Goal: Transaction & Acquisition: Book appointment/travel/reservation

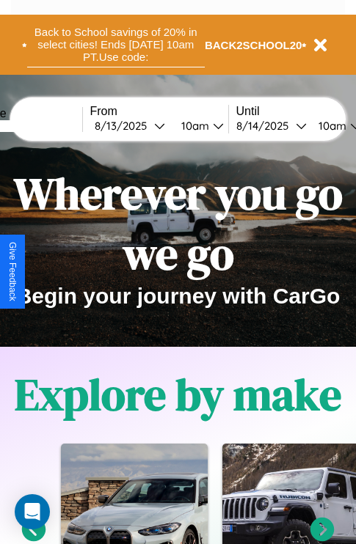
click at [115, 45] on button "Back to School savings of 20% in select cities! Ends [DATE] 10am PT. Use code:" at bounding box center [115, 44] width 177 height 45
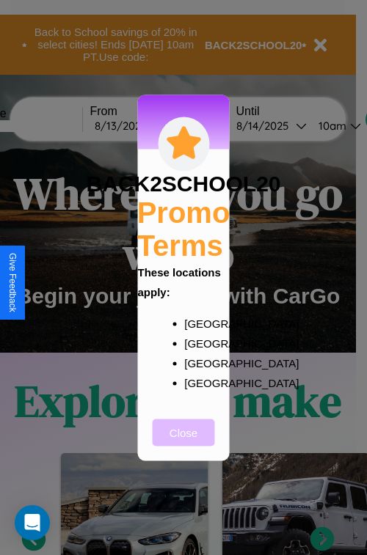
click at [183, 442] on button "Close" at bounding box center [183, 432] width 62 height 27
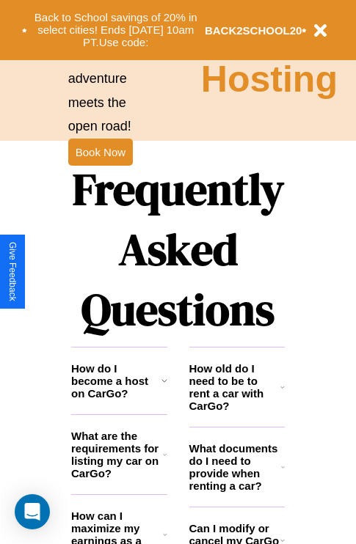
scroll to position [1776, 0]
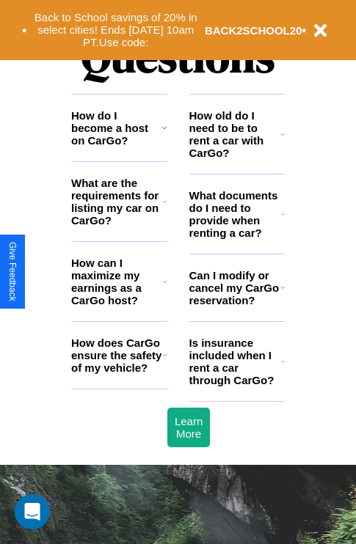
click at [282, 367] on icon at bounding box center [283, 362] width 4 height 12
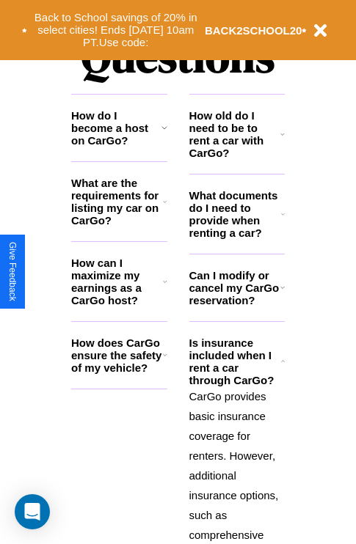
click at [282, 293] on icon at bounding box center [282, 288] width 4 height 12
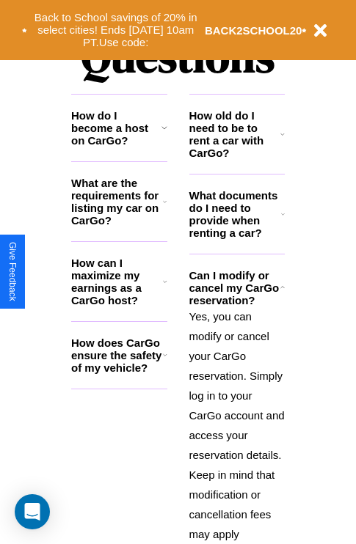
click at [164, 361] on icon at bounding box center [165, 355] width 4 height 12
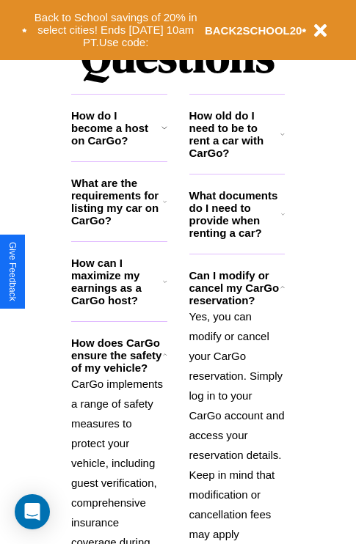
click at [119, 147] on h3 "How do I become a host on CarGo?" at bounding box center [116, 127] width 90 height 37
click at [164, 207] on icon at bounding box center [165, 202] width 4 height 12
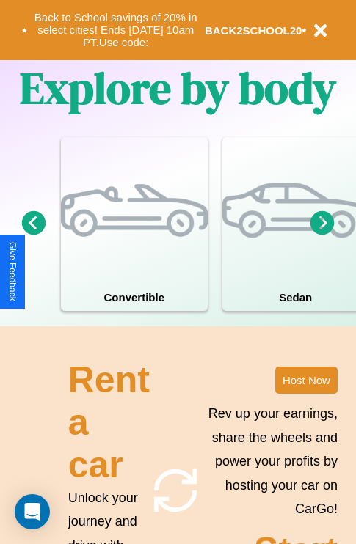
scroll to position [942, 0]
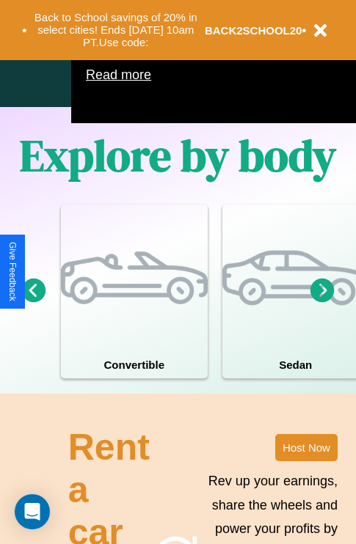
click at [322, 302] on icon at bounding box center [322, 290] width 24 height 24
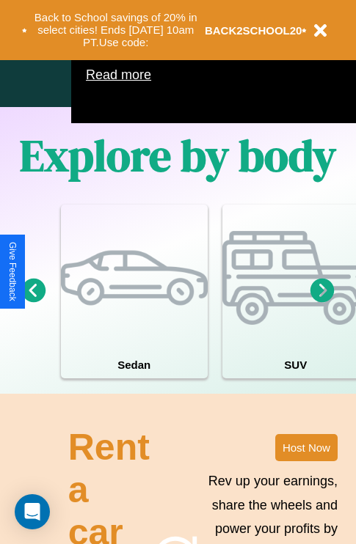
click at [322, 302] on icon at bounding box center [322, 290] width 24 height 24
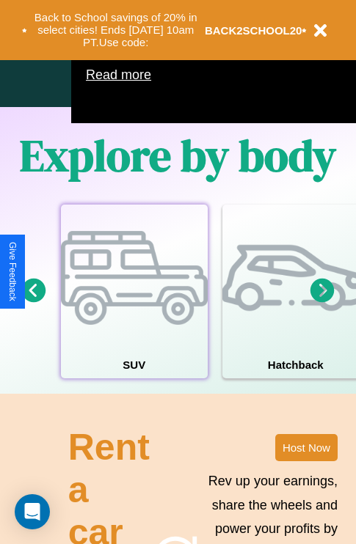
click at [133, 313] on div at bounding box center [134, 278] width 147 height 147
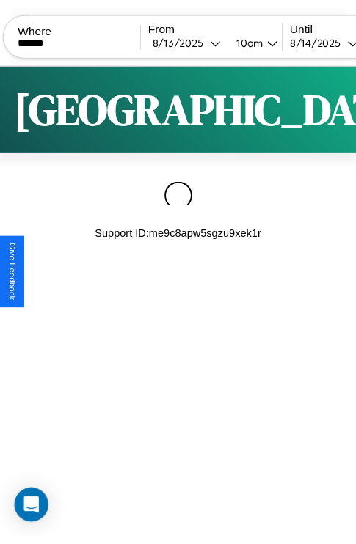
scroll to position [0, 124]
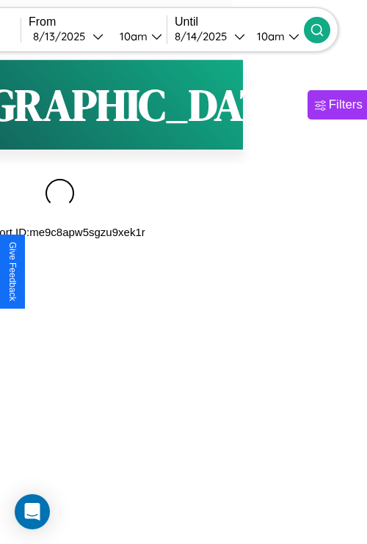
type input "******"
click at [324, 29] on icon at bounding box center [316, 30] width 15 height 15
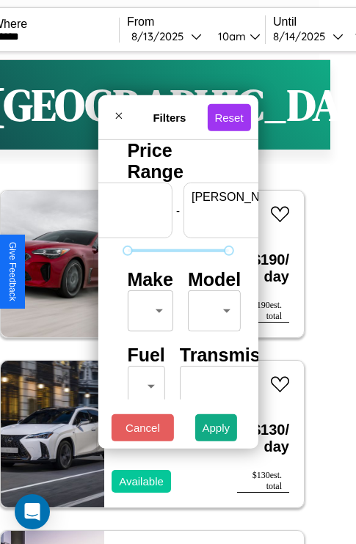
scroll to position [0, 91]
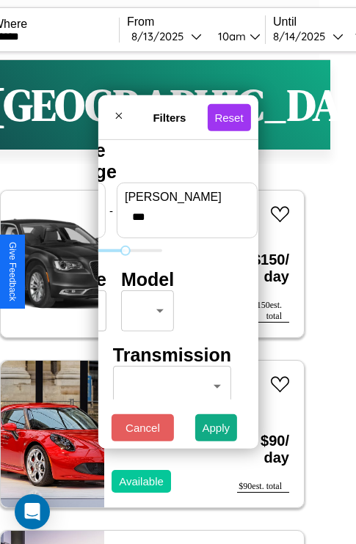
type input "***"
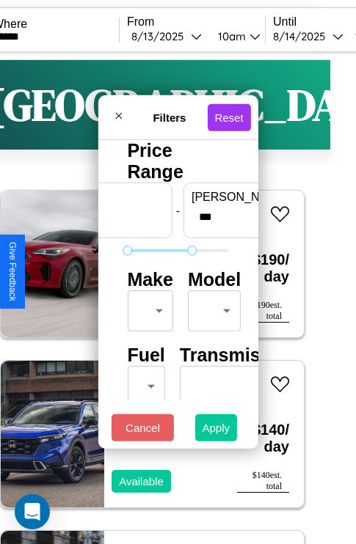
type input "*"
click at [216, 431] on button "Apply" at bounding box center [216, 427] width 43 height 27
